Goal: Communication & Community: Answer question/provide support

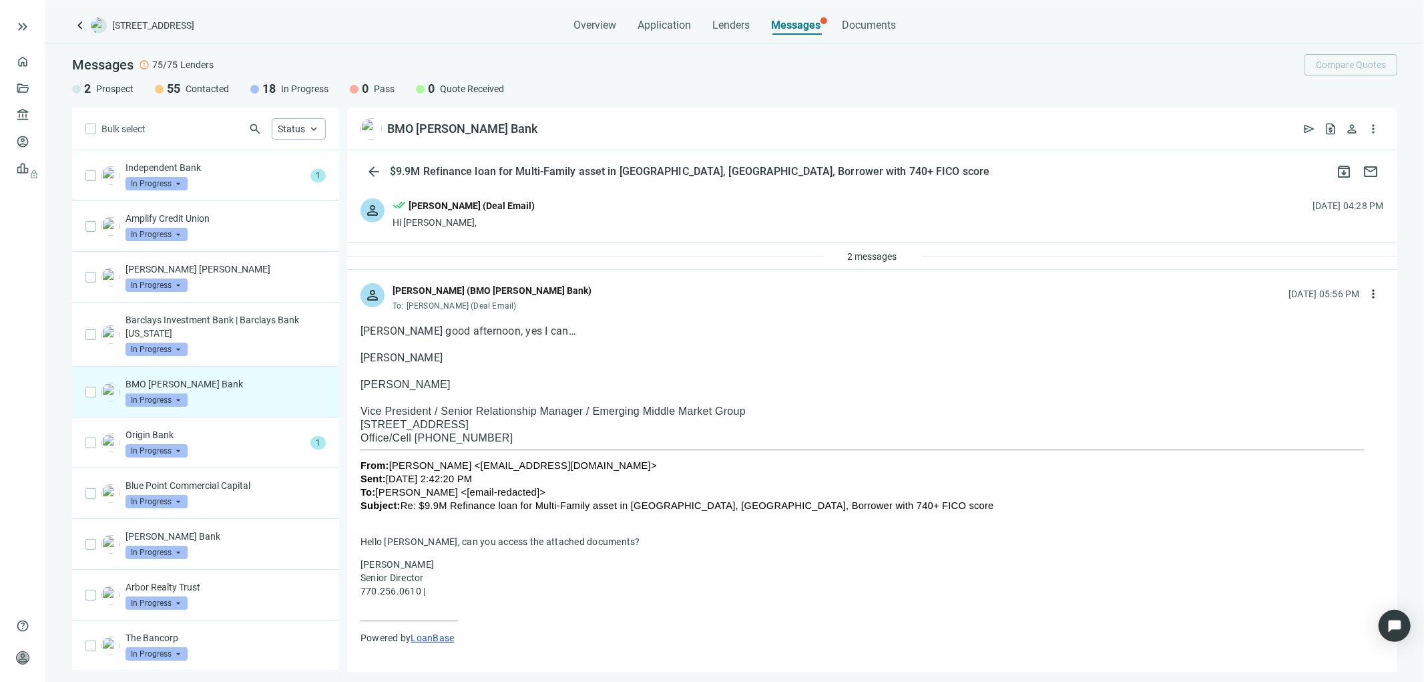
scroll to position [216, 0]
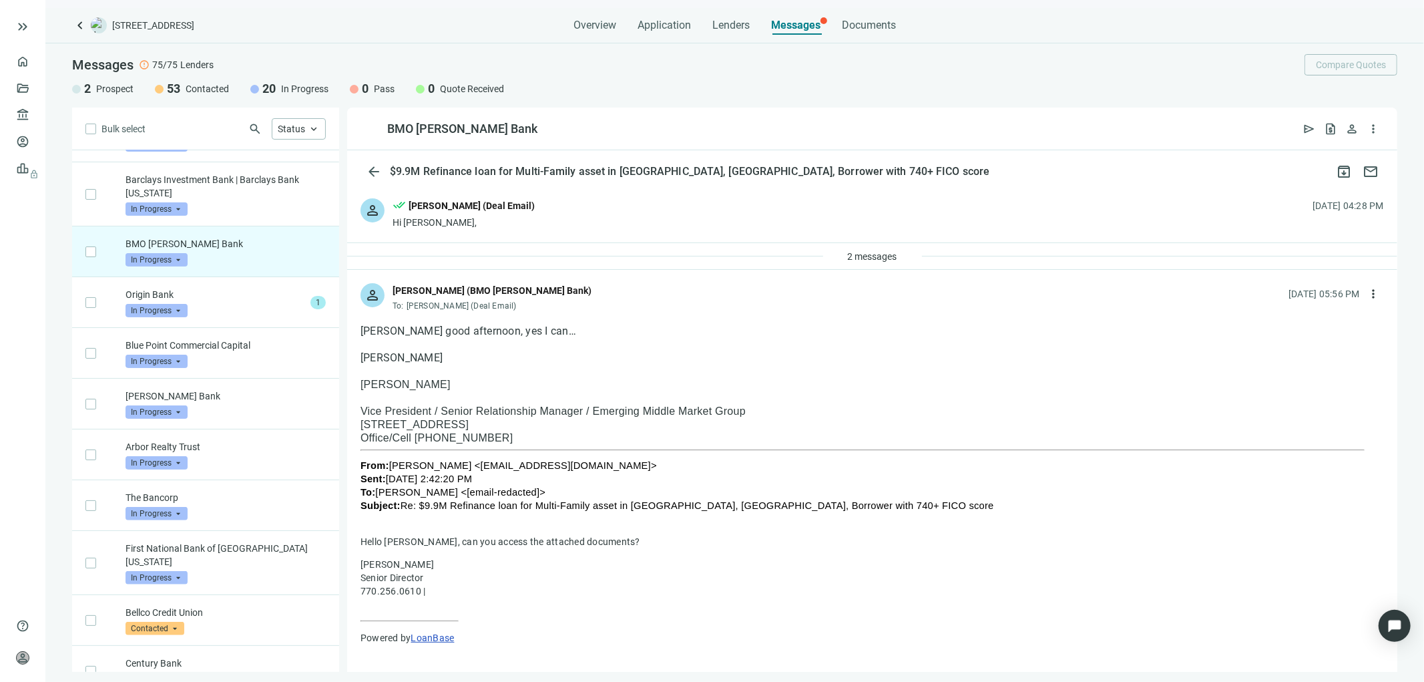
scroll to position [267, 0]
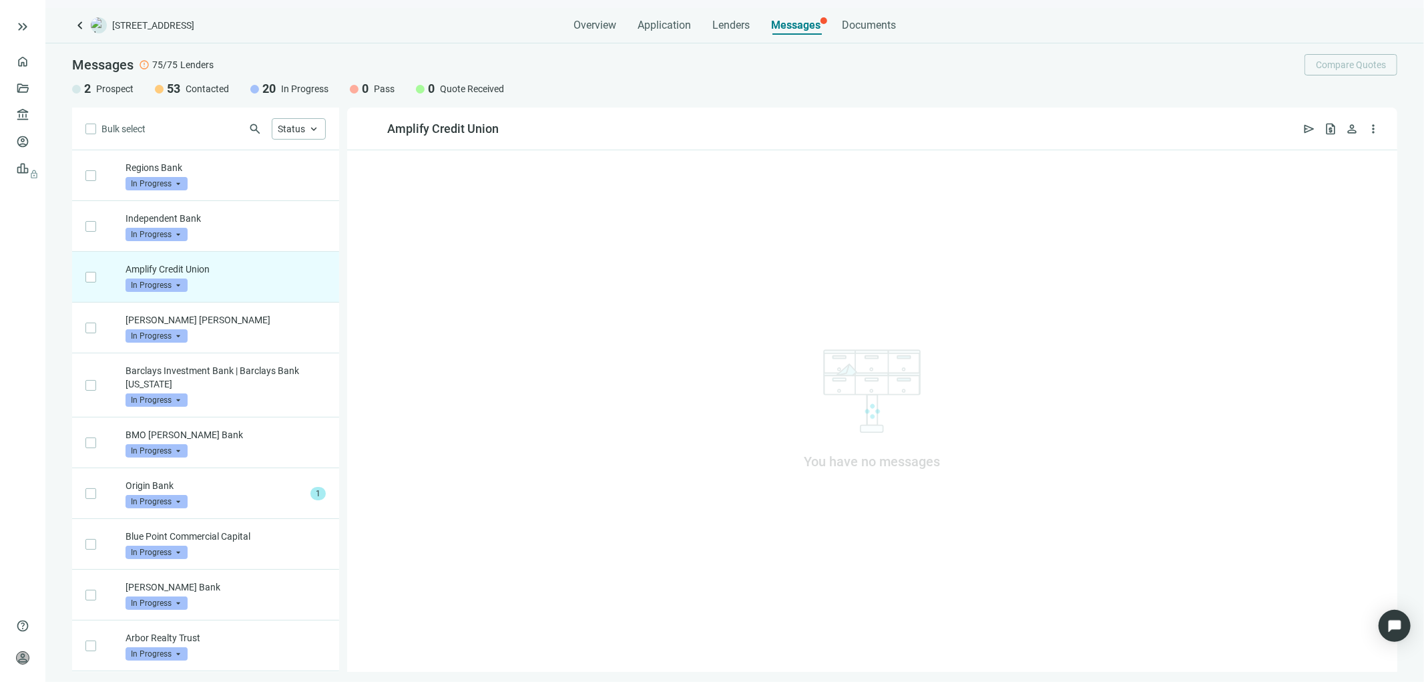
scroll to position [102, 0]
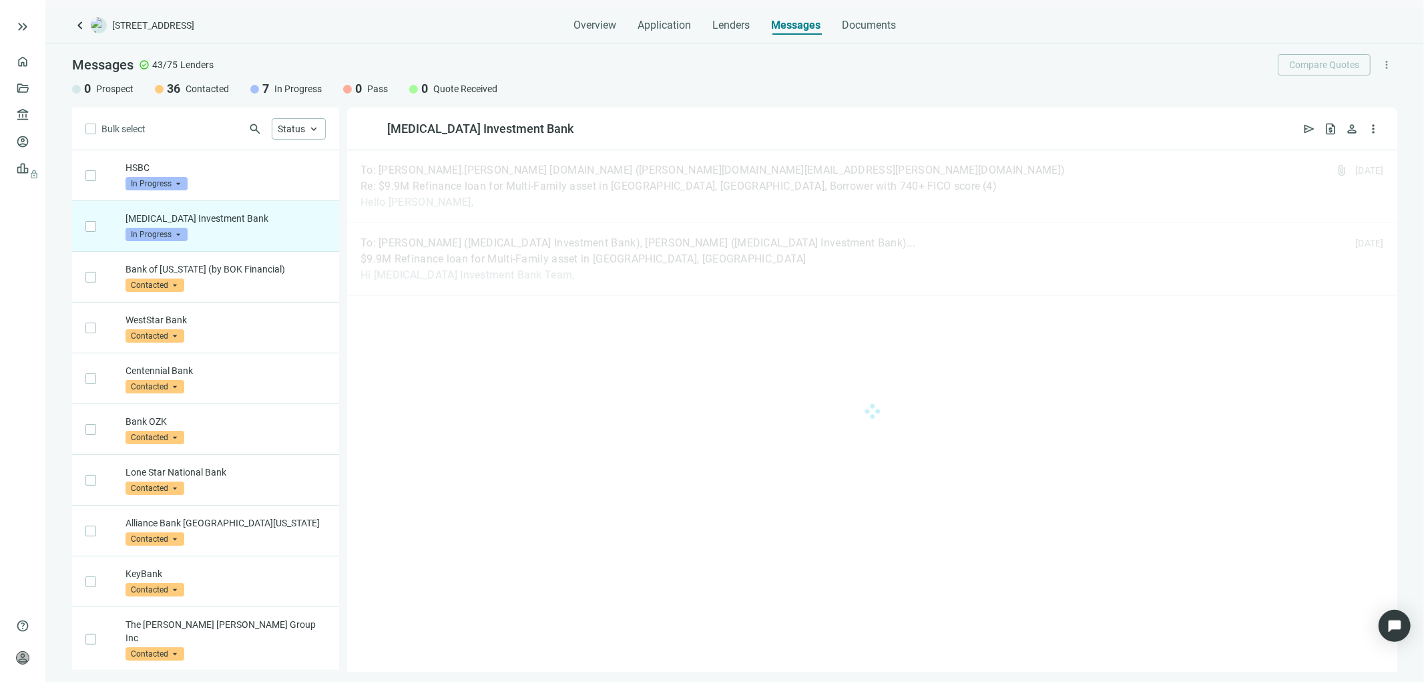
scroll to position [50, 0]
